Goal: Task Accomplishment & Management: Use online tool/utility

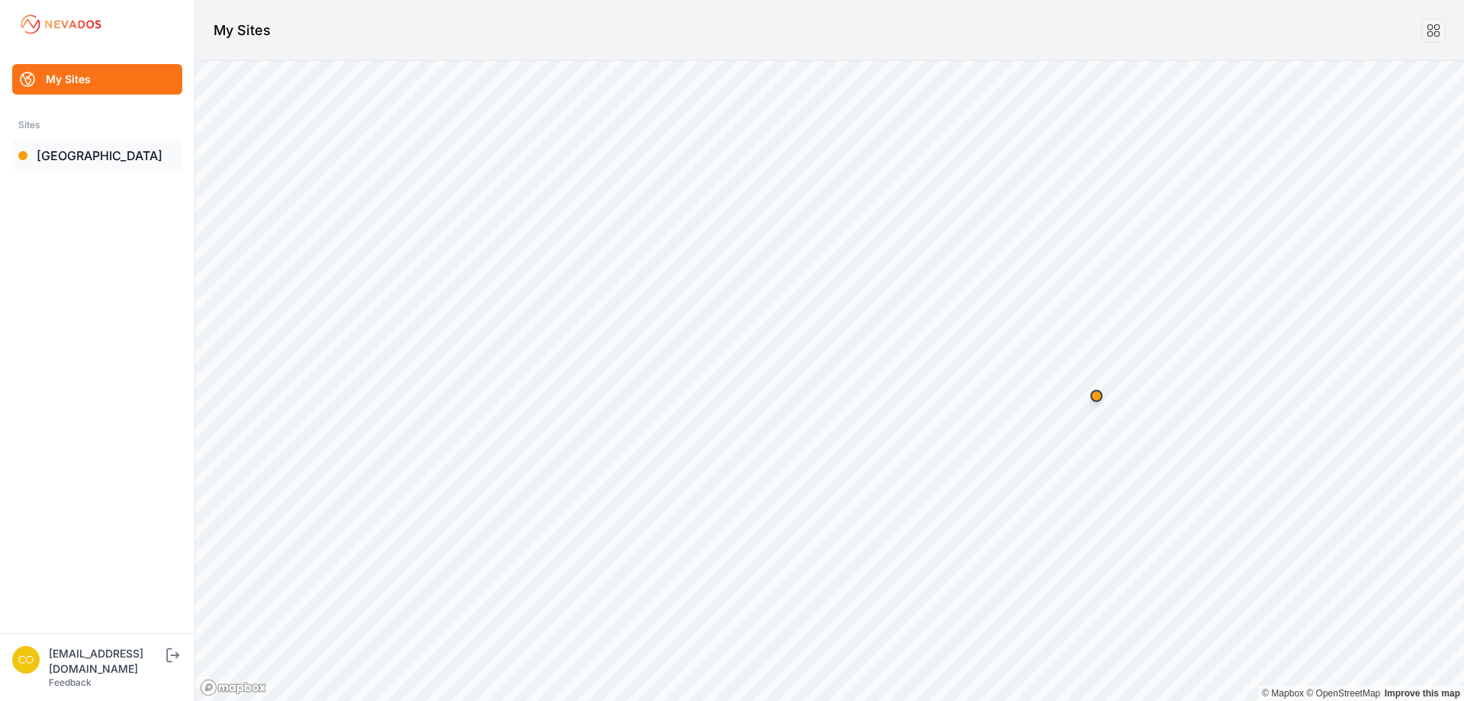
click at [107, 159] on link "[GEOGRAPHIC_DATA]" at bounding box center [97, 155] width 170 height 30
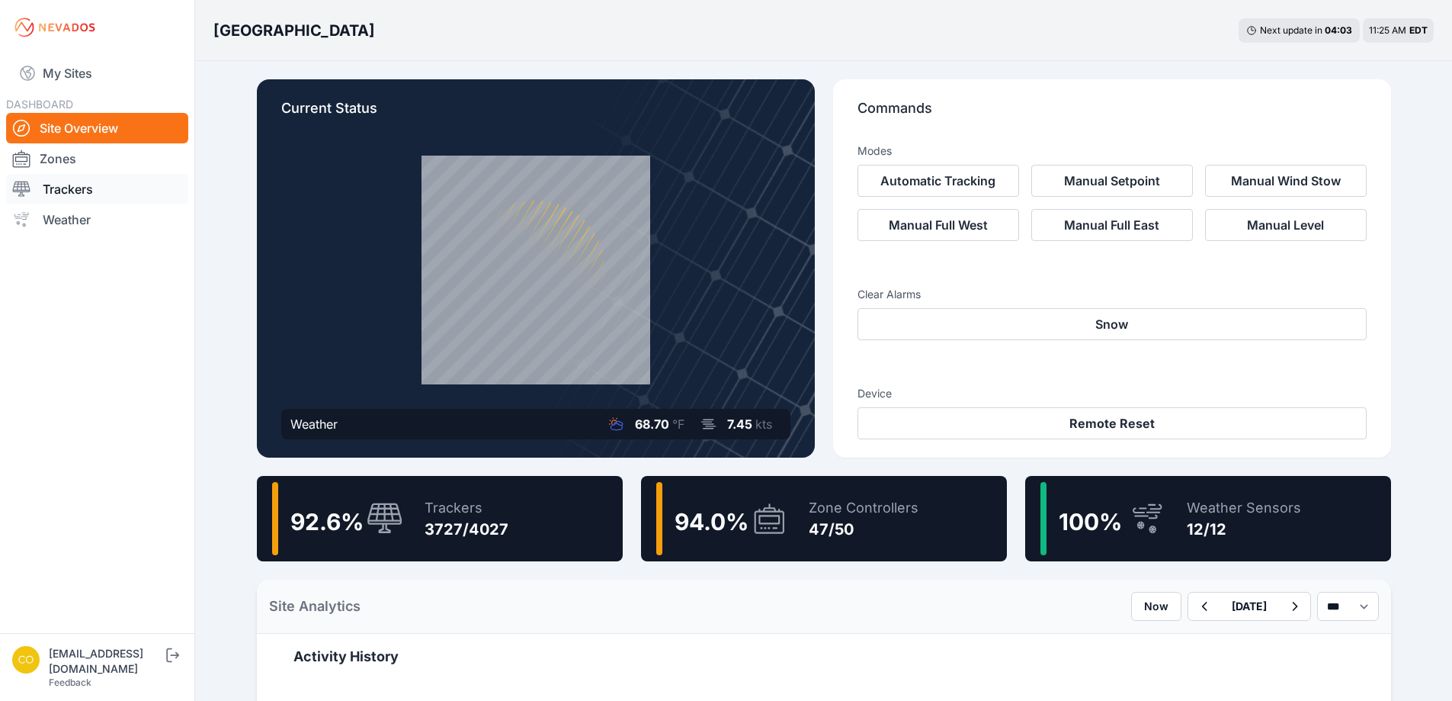
click at [91, 183] on link "Trackers" at bounding box center [97, 189] width 182 height 30
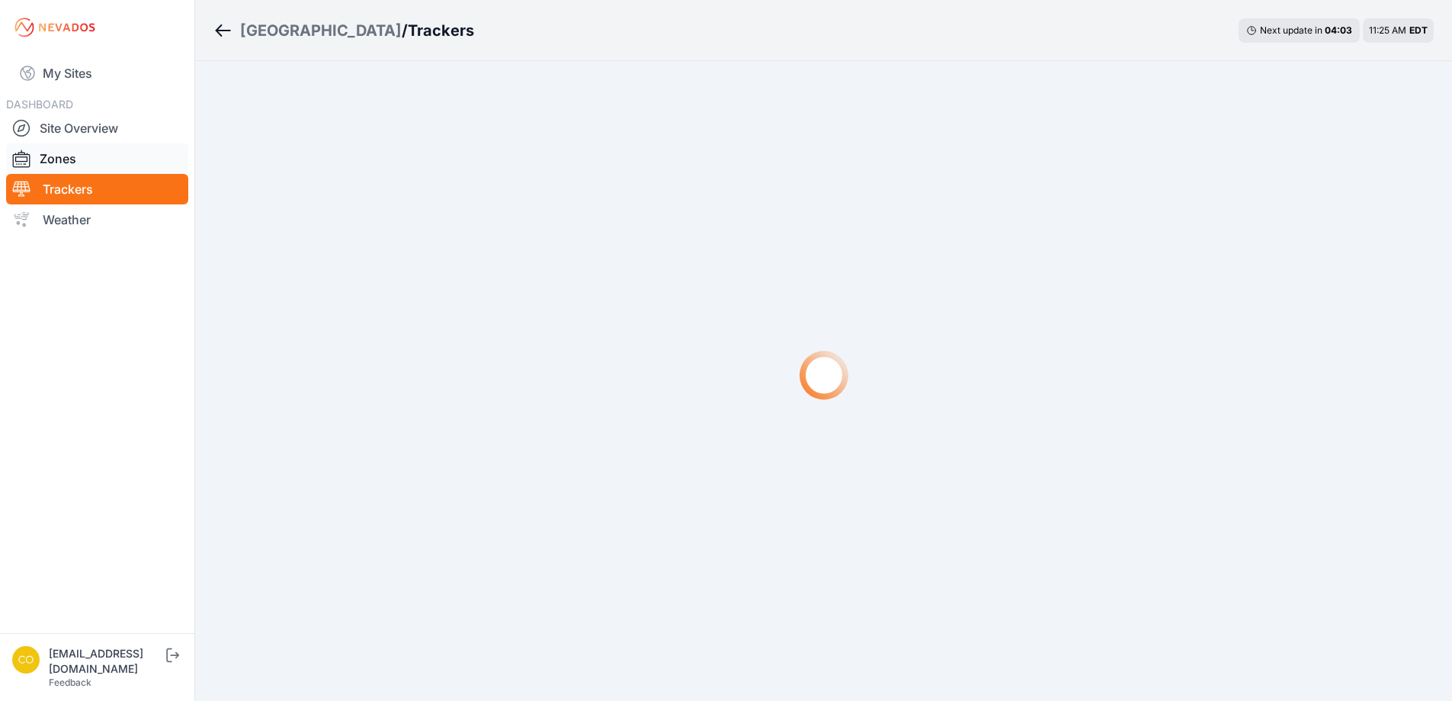
click at [98, 149] on link "Zones" at bounding box center [97, 158] width 182 height 30
click at [96, 158] on link "Zones" at bounding box center [97, 158] width 182 height 30
click at [97, 160] on link "Zones" at bounding box center [97, 158] width 182 height 30
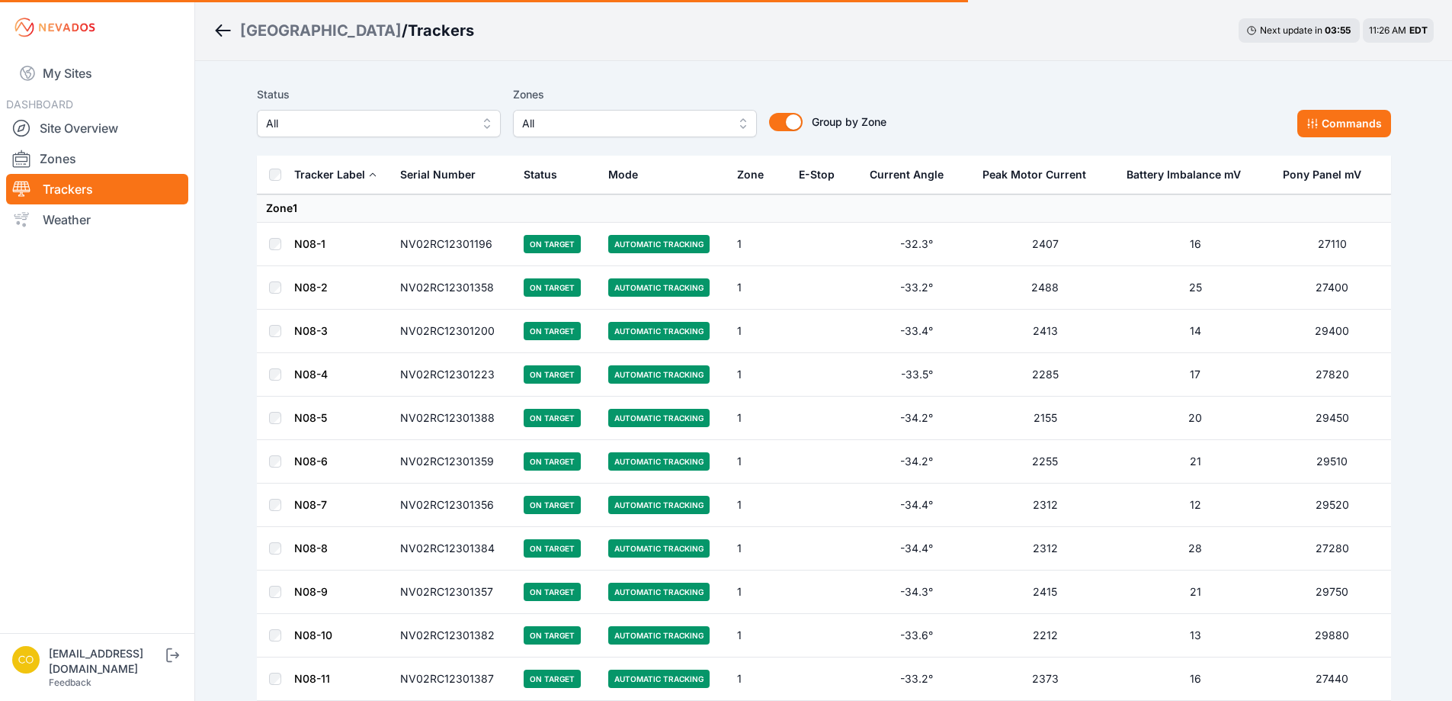
click at [738, 128] on button "All" at bounding box center [635, 123] width 244 height 27
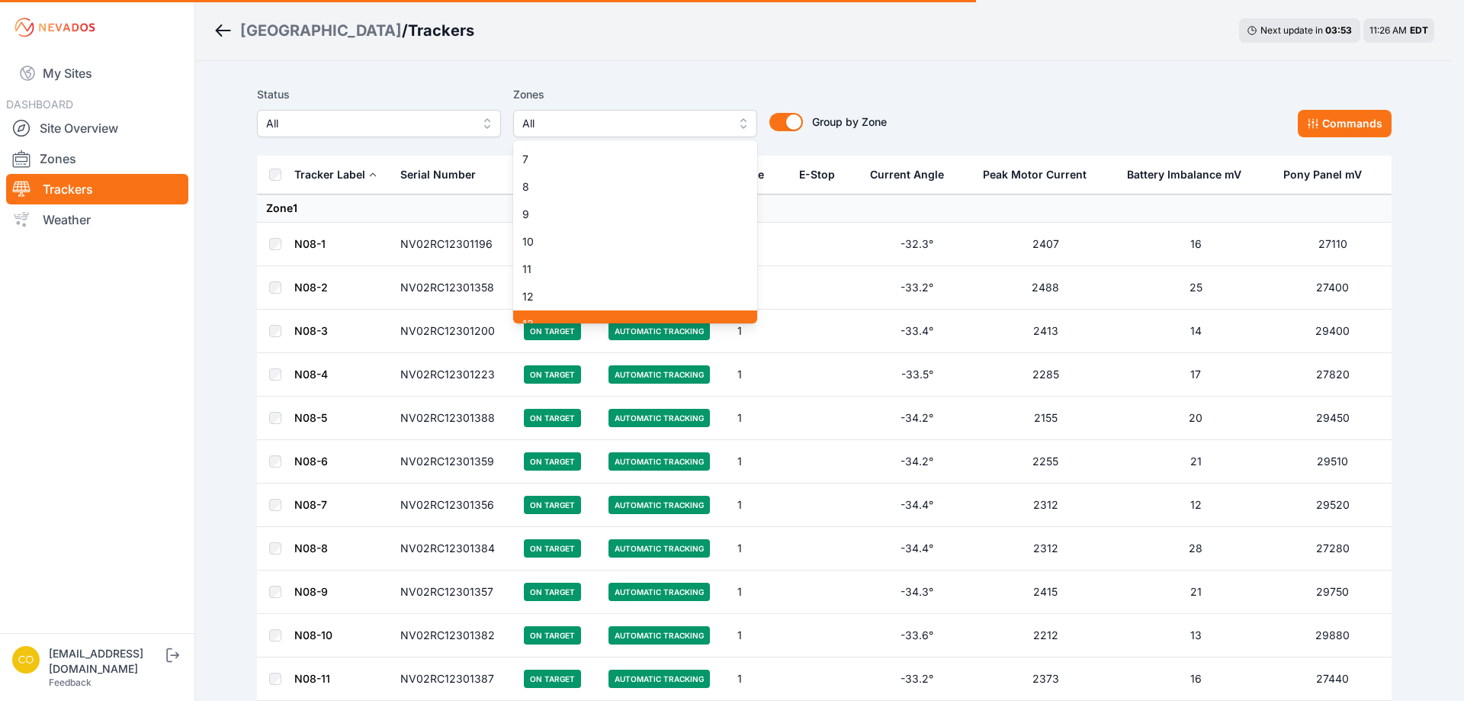
scroll to position [305, 0]
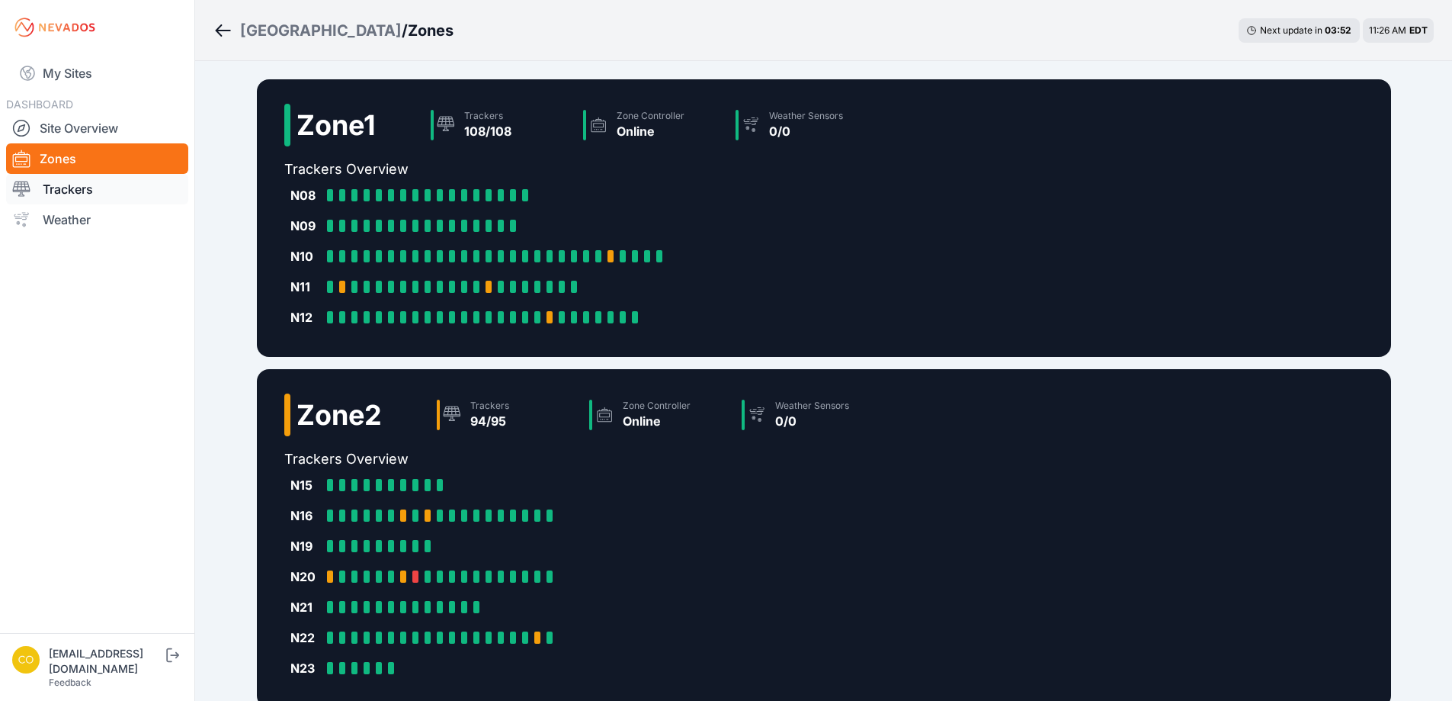
click at [133, 182] on link "Trackers" at bounding box center [97, 189] width 182 height 30
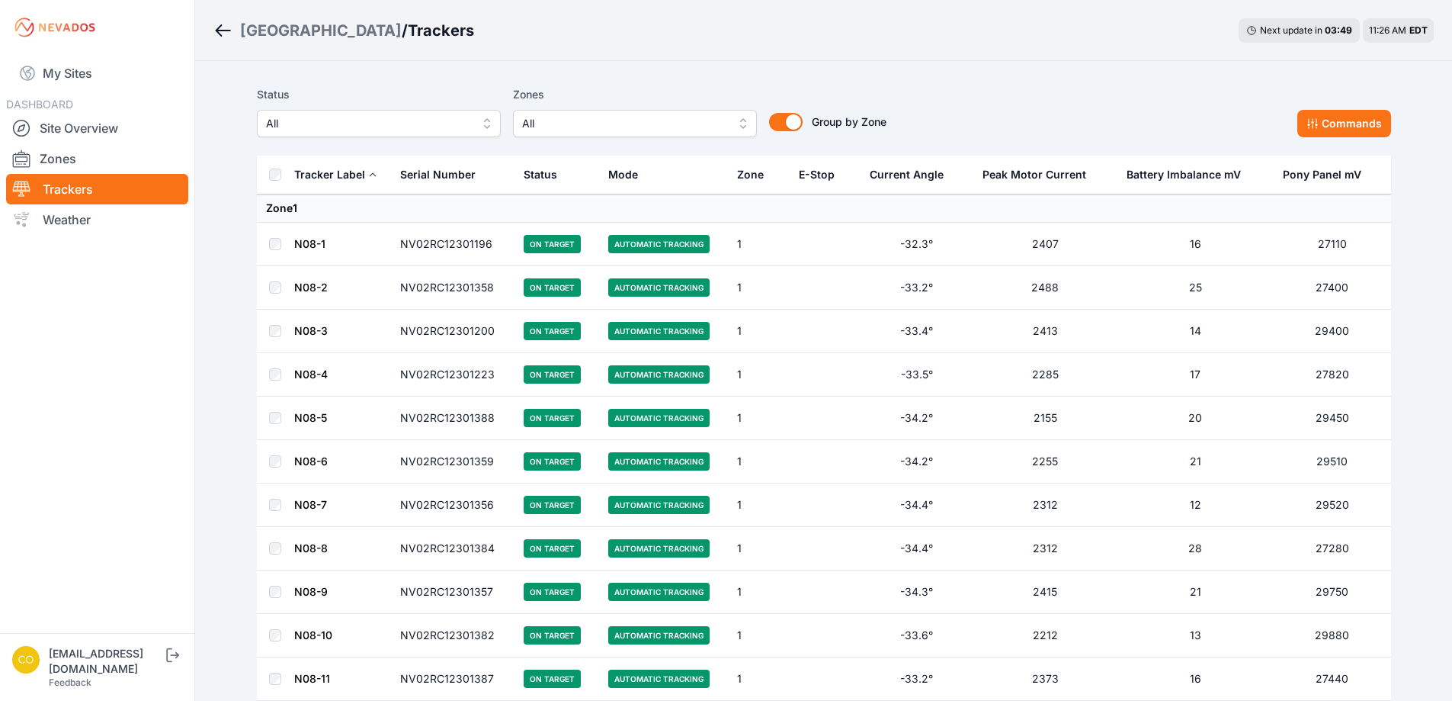
click at [714, 127] on span "All" at bounding box center [624, 123] width 204 height 18
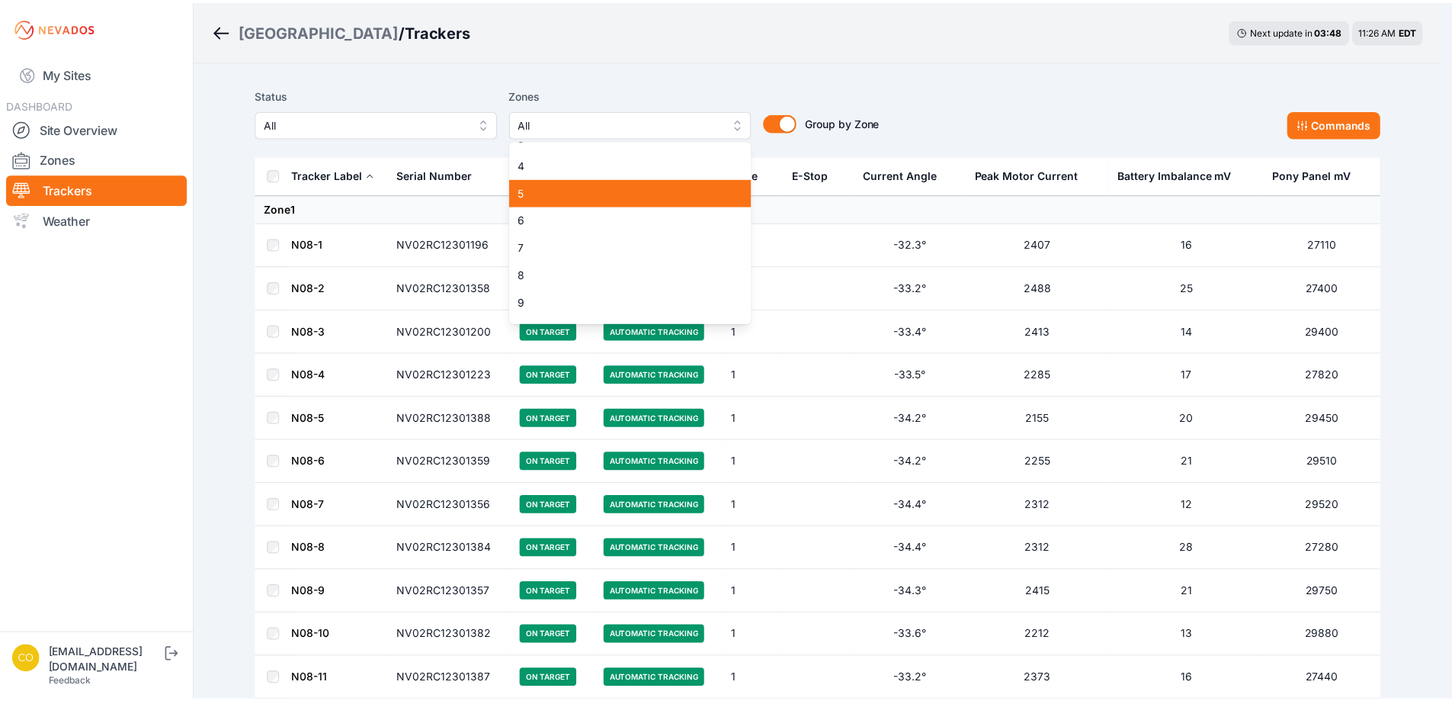
scroll to position [76, 0]
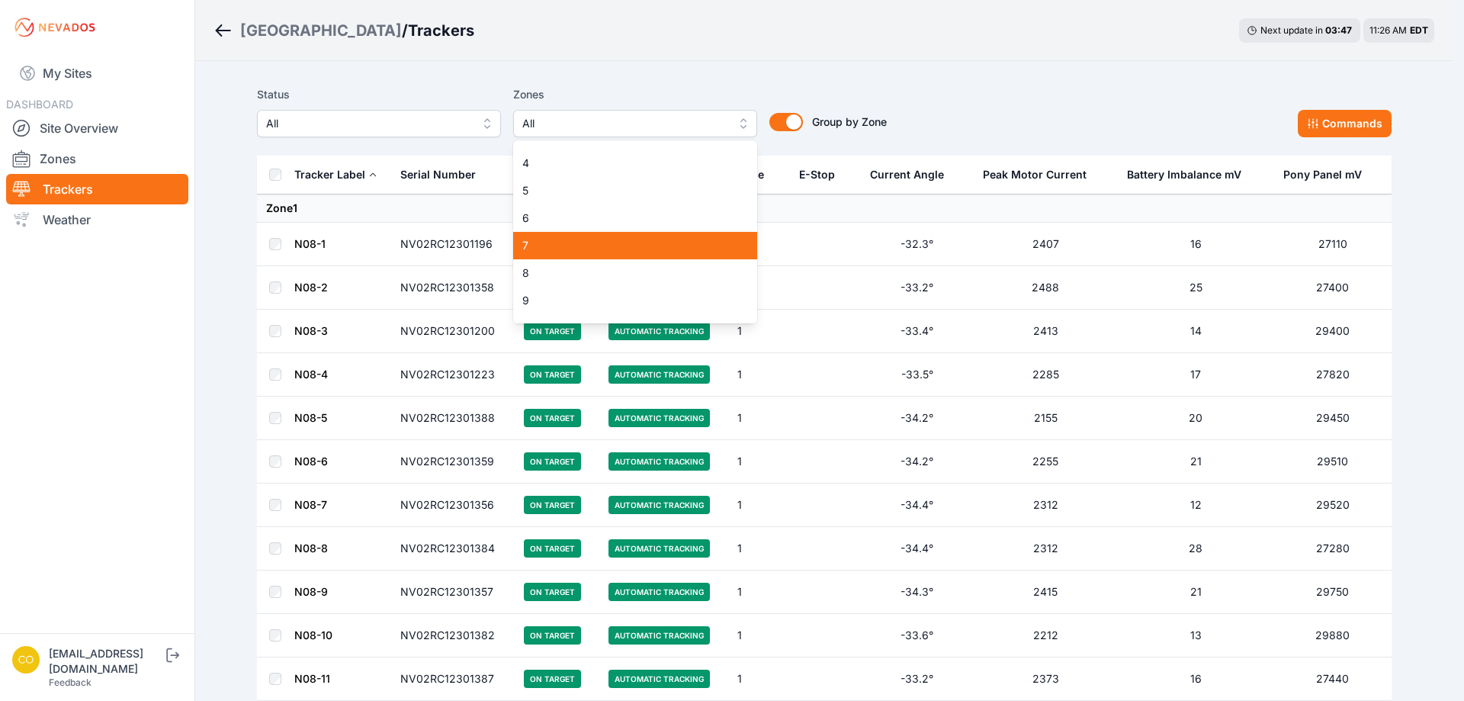
click at [550, 242] on span "7" at bounding box center [625, 245] width 207 height 15
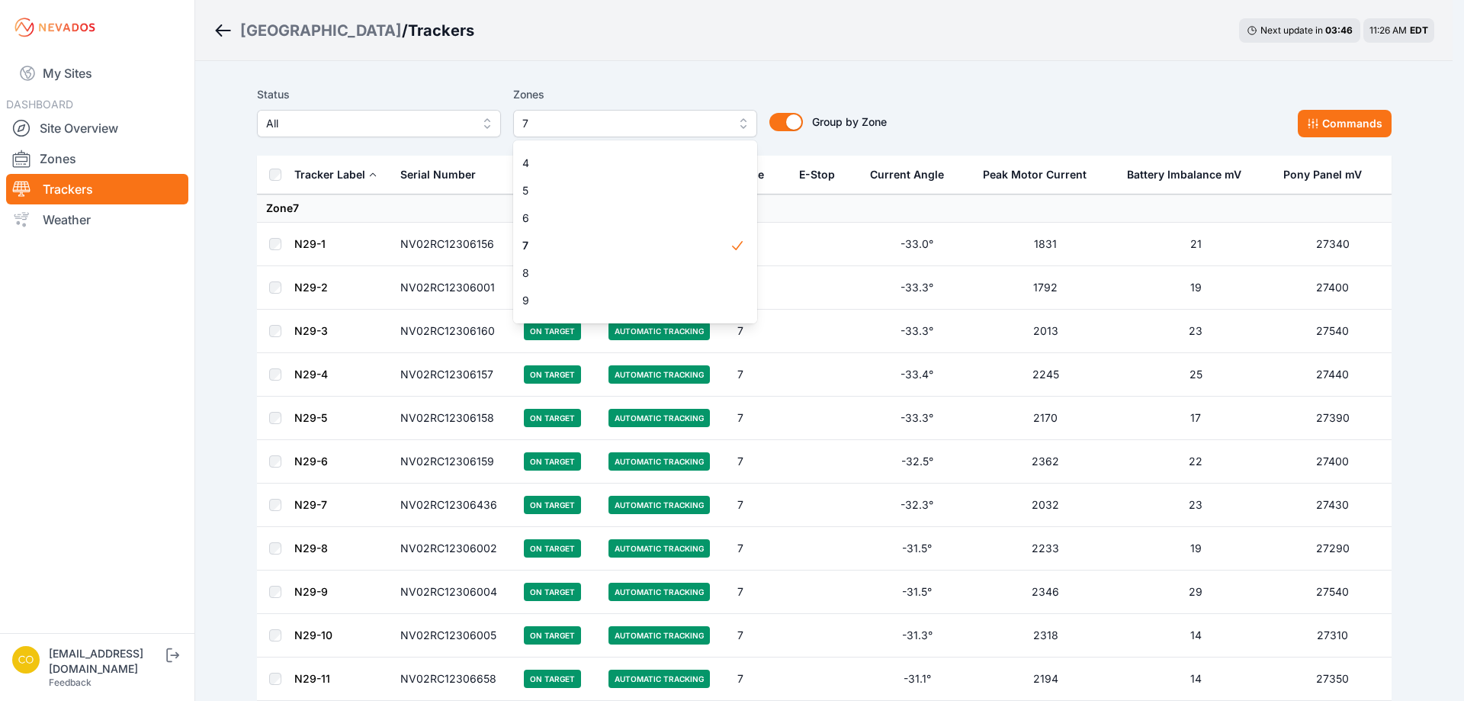
click at [592, 85] on div "Status All Zones 7 1 2 3 4 5 6 7 8 9 10 11 12 13 14 15 16 17 18 19 20 21 22 23 …" at bounding box center [824, 117] width 1134 height 76
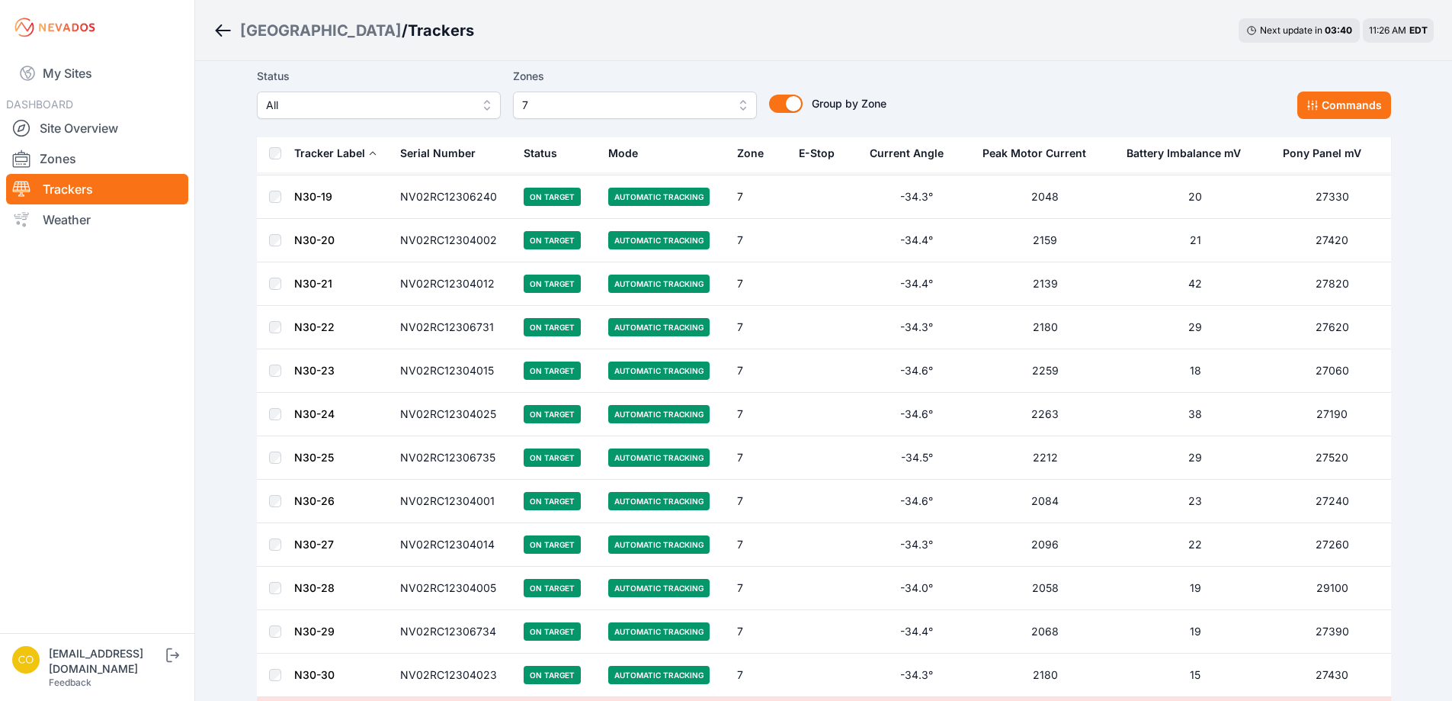
scroll to position [2508, 0]
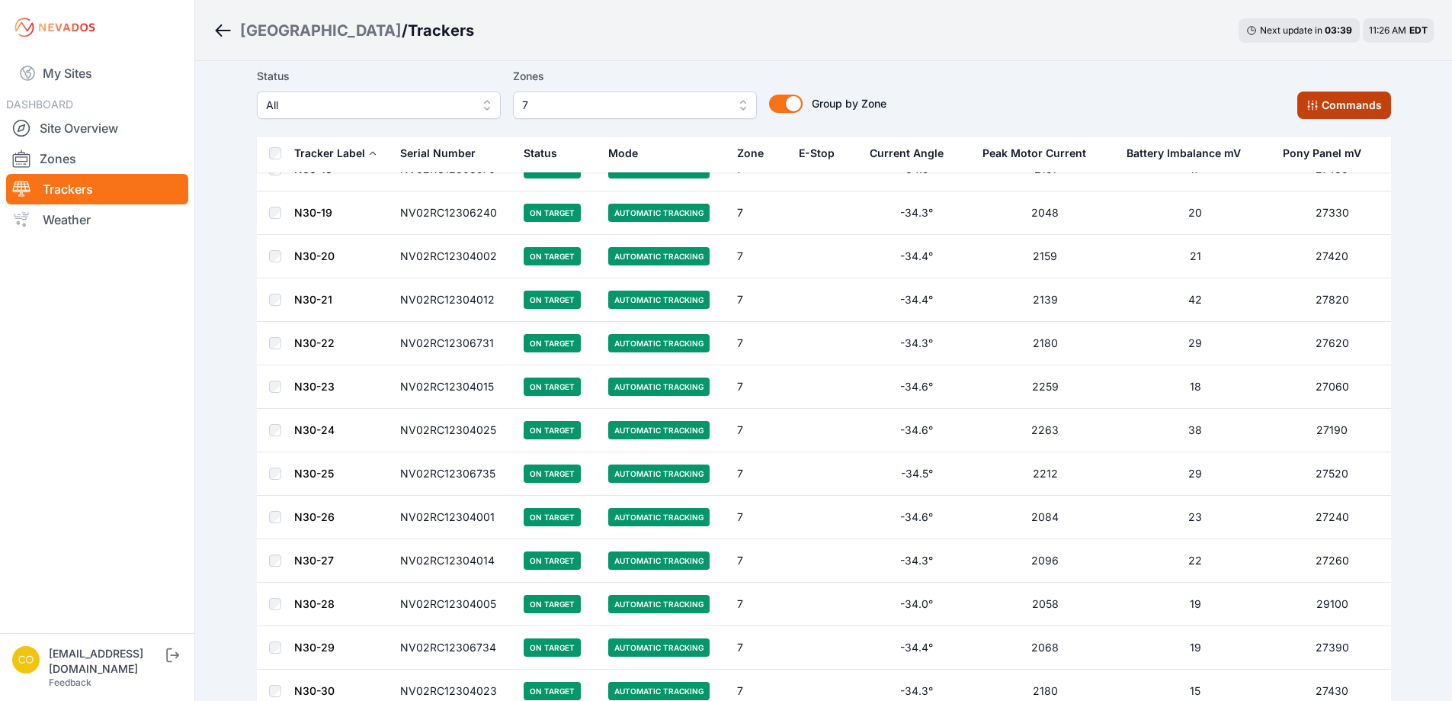
click at [1339, 118] on button "Commands" at bounding box center [1344, 104] width 94 height 27
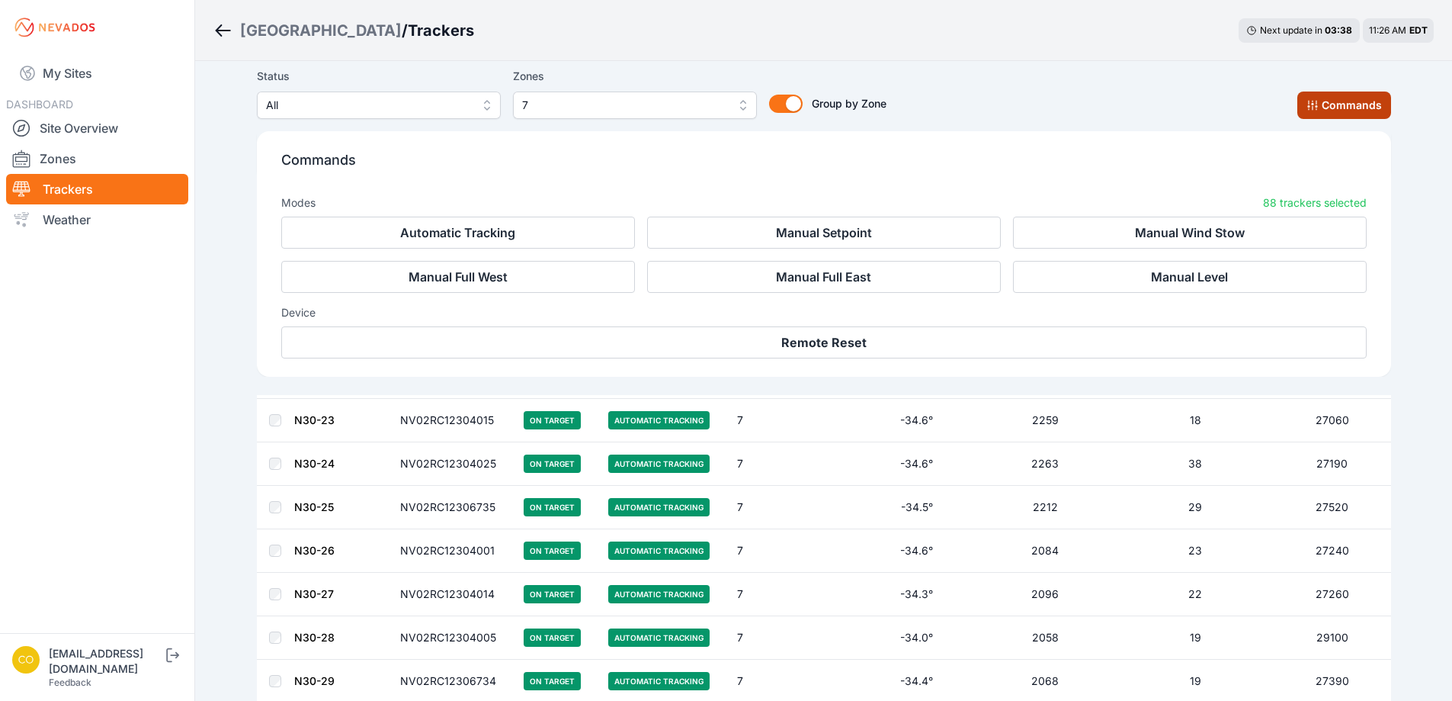
scroll to position [2766, 0]
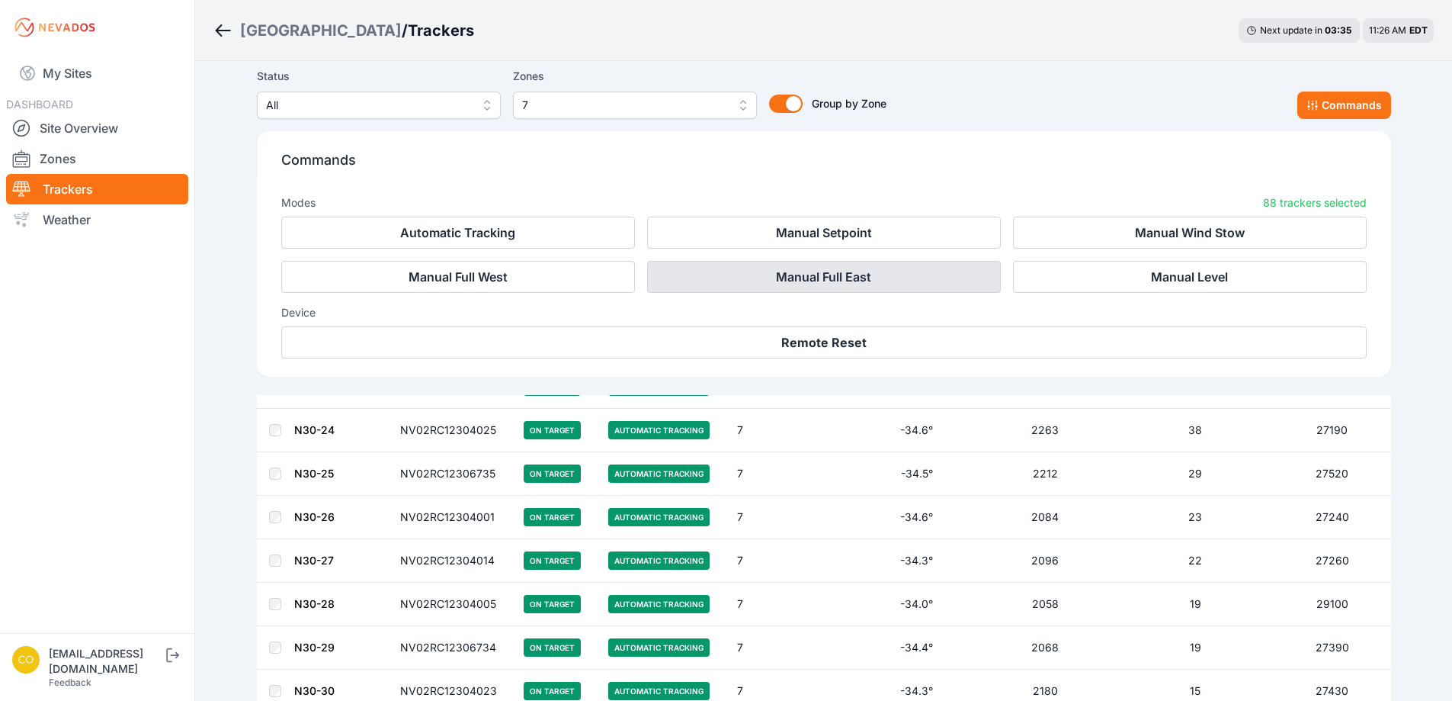
click at [841, 274] on button "Manual Full East" at bounding box center [824, 277] width 354 height 32
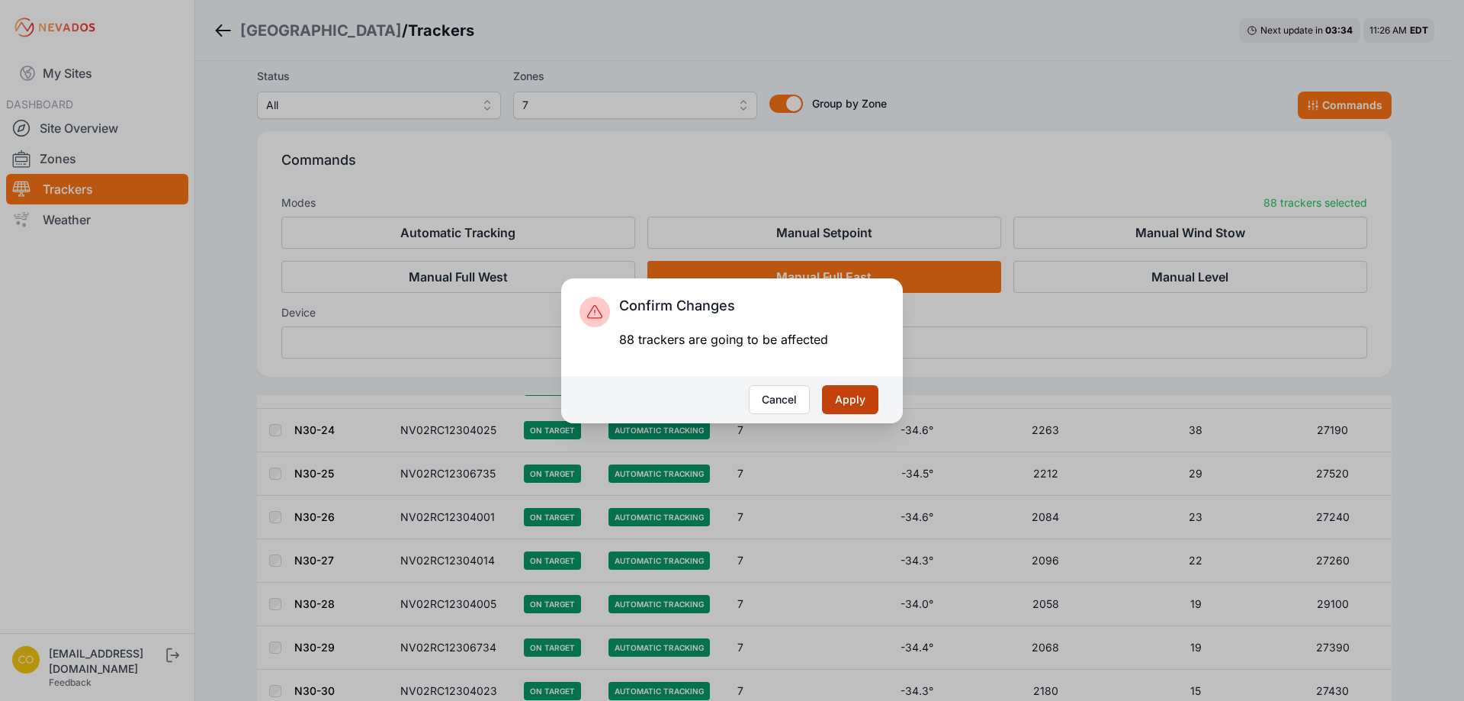
click at [856, 396] on button "Apply" at bounding box center [850, 399] width 56 height 29
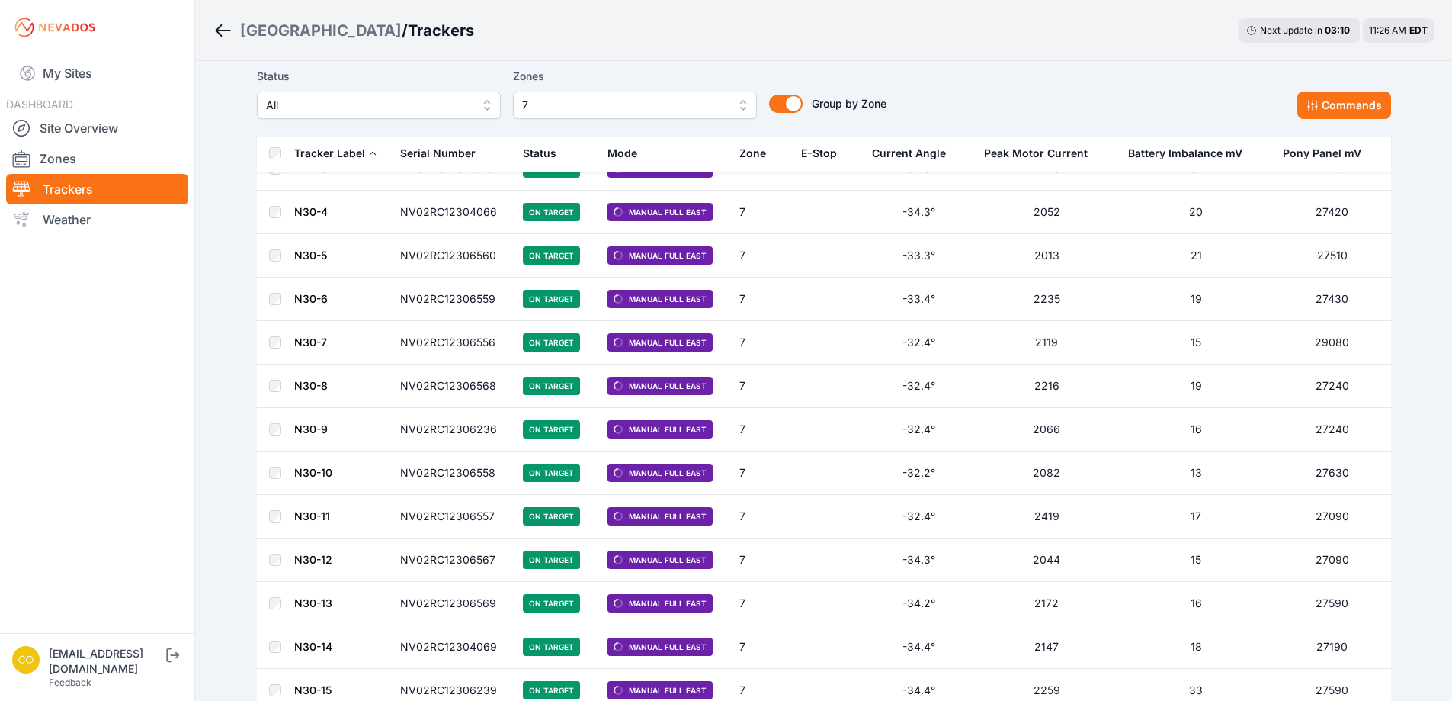
scroll to position [1822, 0]
